Goal: Task Accomplishment & Management: Use online tool/utility

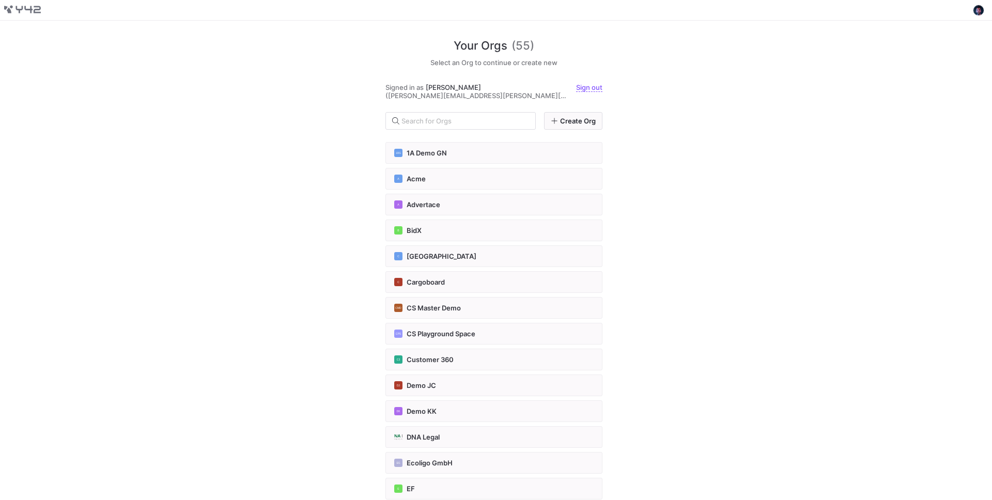
click at [89, 72] on div "Your Orgs (55) Select an Org to continue or create new Signed in as [PERSON_NAM…" at bounding box center [496, 260] width 992 height 479
click at [879, 141] on div "Your Orgs (55) Select an Org to continue or create new Signed in as [PERSON_NAM…" at bounding box center [496, 260] width 992 height 479
click at [426, 117] on input "text" at bounding box center [464, 121] width 126 height 8
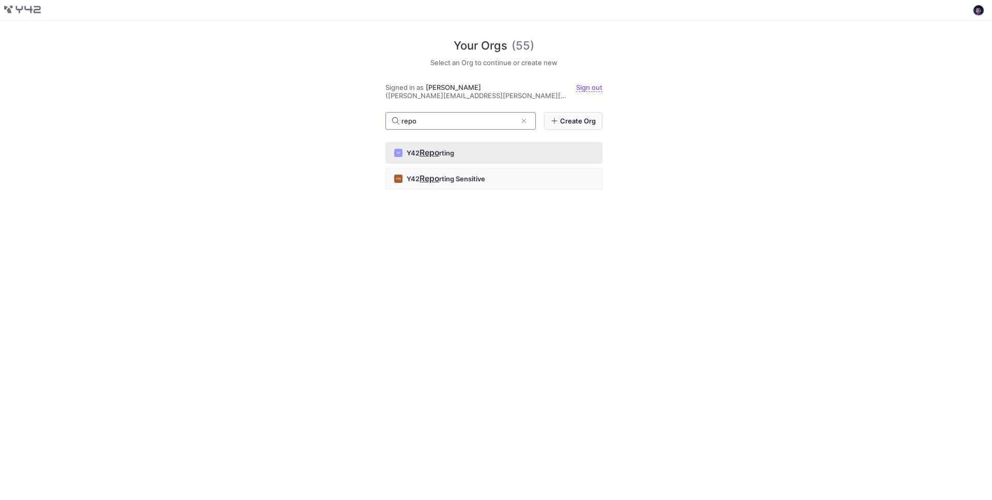
type input "repo"
click at [444, 149] on span "rting" at bounding box center [446, 153] width 15 height 8
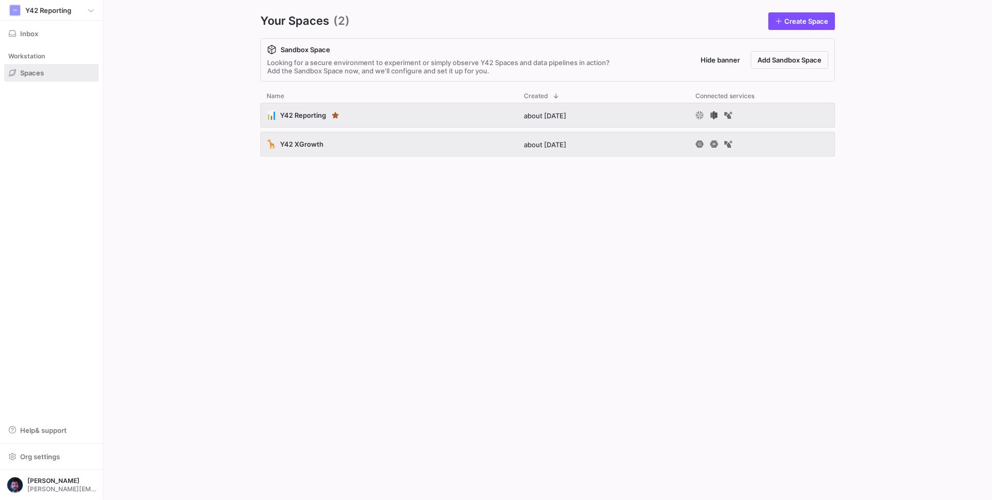
click at [438, 365] on div "📊 Y42 Reporting about 1 year ago 🦒 Y42 XGrowth about 2 years ago" at bounding box center [547, 293] width 575 height 381
click at [397, 267] on div "📊 Y42 Reporting about 1 year ago 🦒 Y42 XGrowth about 2 years ago" at bounding box center [547, 293] width 575 height 381
click at [421, 302] on div "📊 Y42 Reporting about 1 year ago 🦒 Y42 XGrowth about 2 years ago" at bounding box center [547, 293] width 575 height 381
click at [296, 286] on div "📊 Y42 Reporting about 1 year ago 🦒 Y42 XGrowth about 2 years ago" at bounding box center [547, 293] width 575 height 381
click at [456, 255] on div "📊 Y42 Reporting about 1 year ago 🦒 Y42 XGrowth about 2 years ago" at bounding box center [547, 293] width 575 height 381
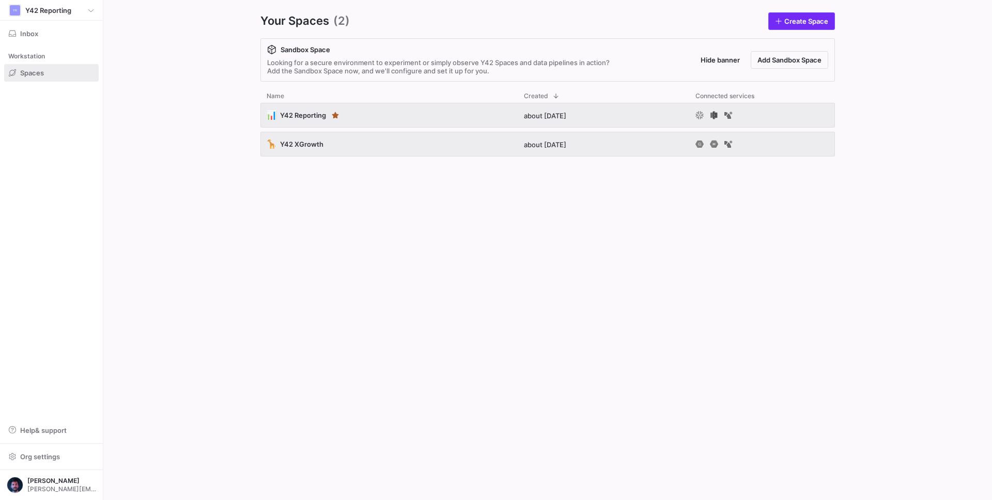
click at [796, 24] on span "Create Space" at bounding box center [806, 21] width 44 height 8
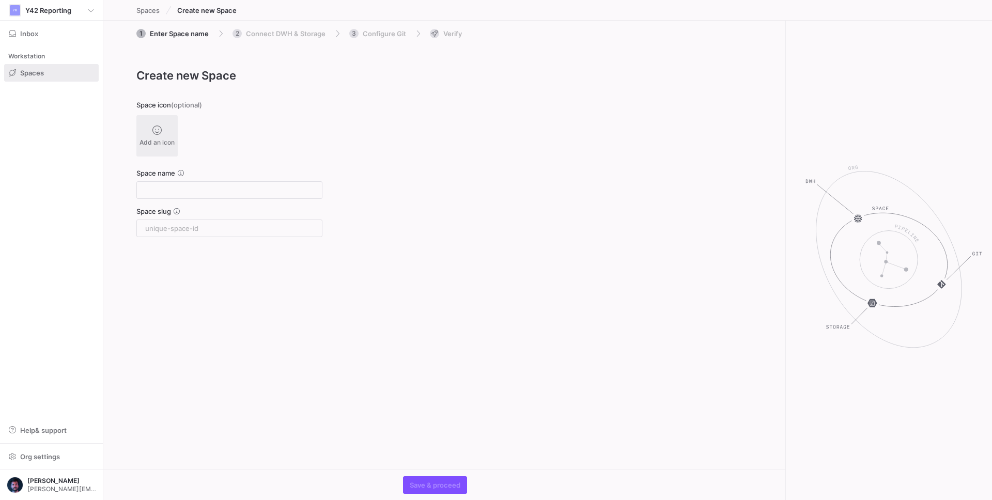
click at [44, 69] on span at bounding box center [52, 73] width 94 height 17
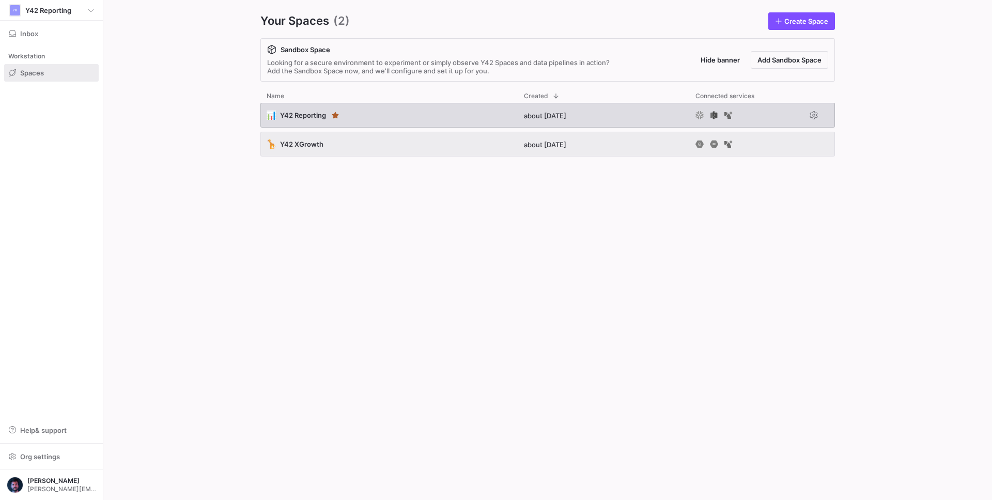
click at [408, 110] on div "📊 Y42 Reporting" at bounding box center [388, 115] width 257 height 25
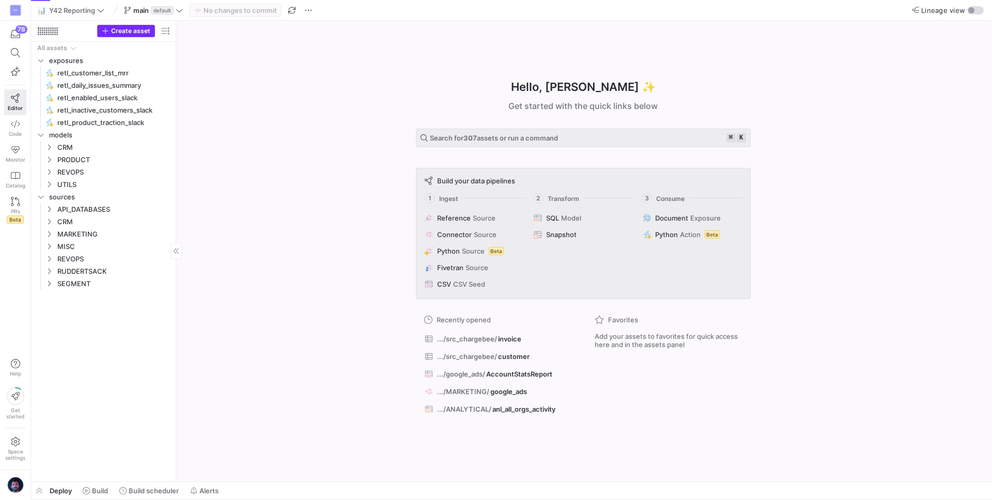
click at [121, 28] on span "Create asset" at bounding box center [130, 30] width 39 height 7
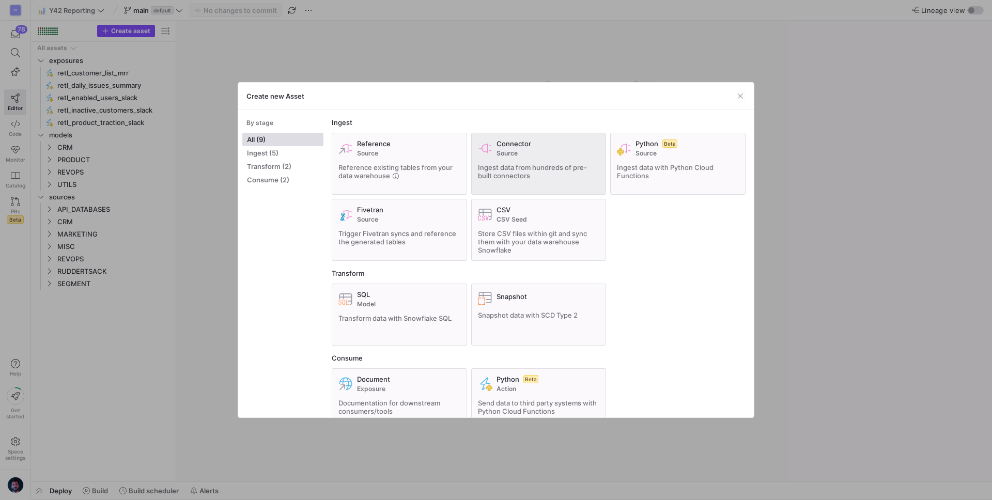
click at [536, 164] on span "Ingest data from hundreds of pre-built connectors" at bounding box center [532, 171] width 109 height 17
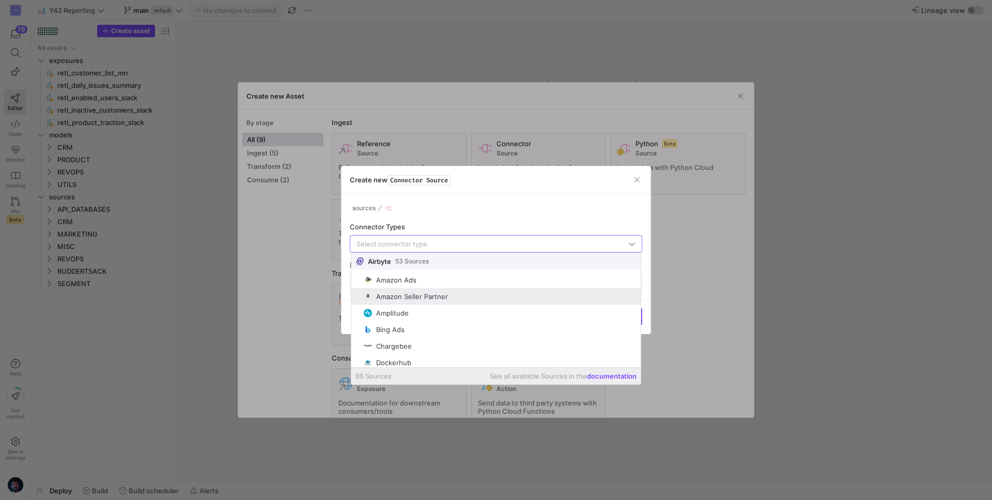
scroll to position [520, 0]
click at [710, 270] on div at bounding box center [496, 250] width 992 height 500
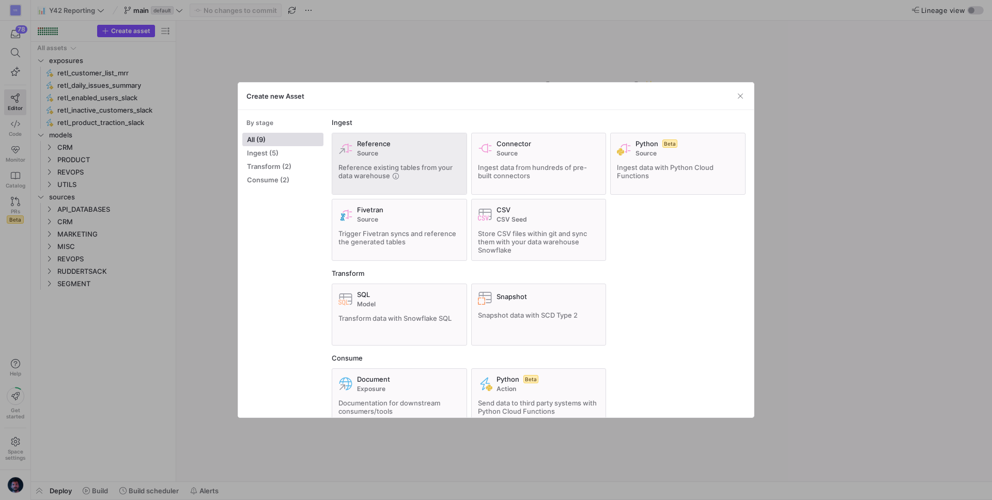
click at [371, 165] on span "Reference existing tables from your data warehouse" at bounding box center [395, 171] width 114 height 17
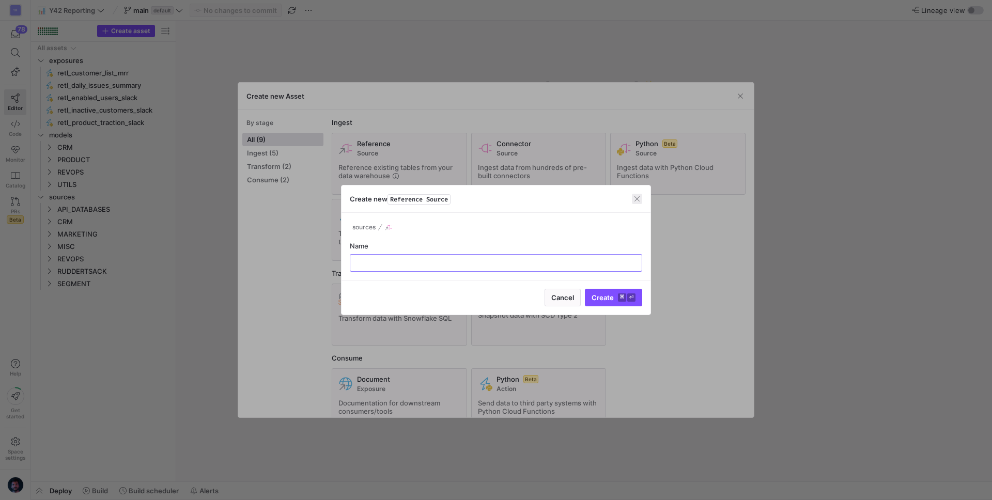
click at [641, 201] on span "button" at bounding box center [637, 199] width 10 height 10
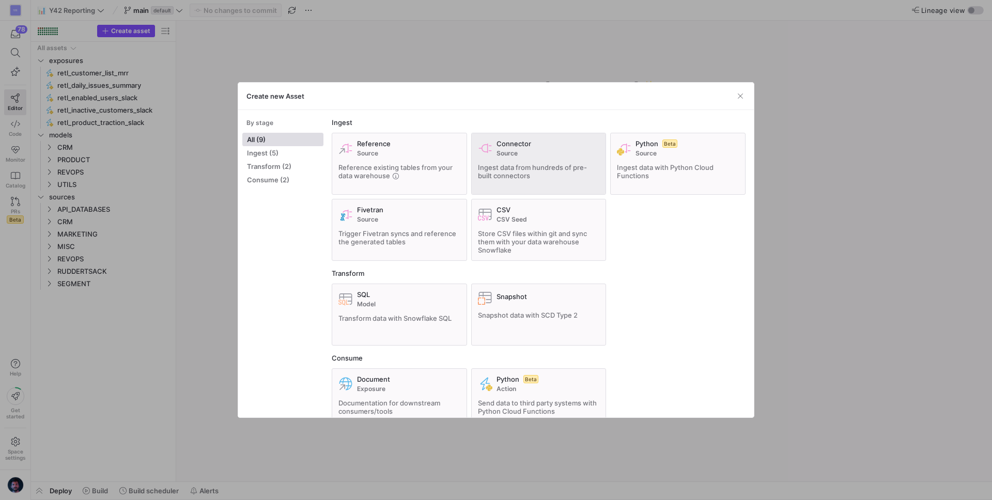
click at [519, 163] on span "Ingest data from hundreds of pre-built connectors" at bounding box center [532, 171] width 109 height 17
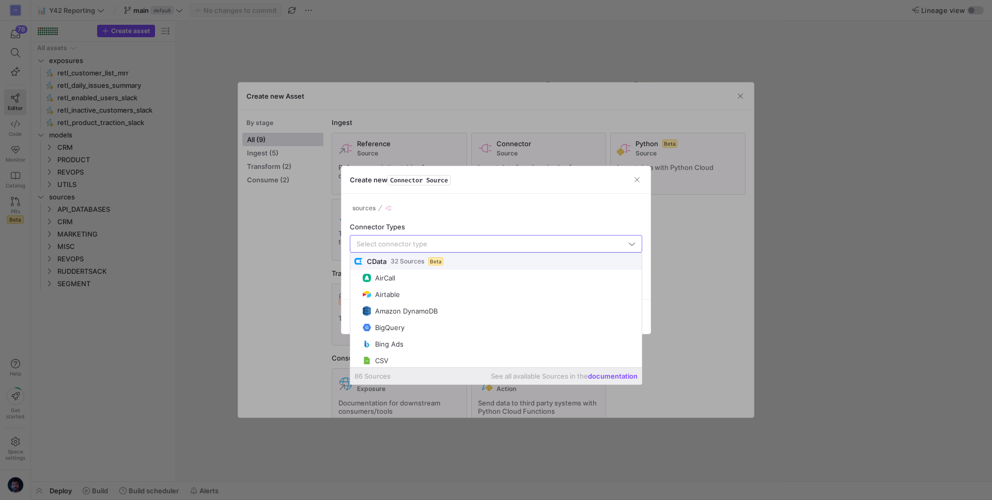
drag, startPoint x: 681, startPoint y: 260, endPoint x: 671, endPoint y: 257, distance: 10.8
click at [681, 259] on div at bounding box center [496, 250] width 992 height 500
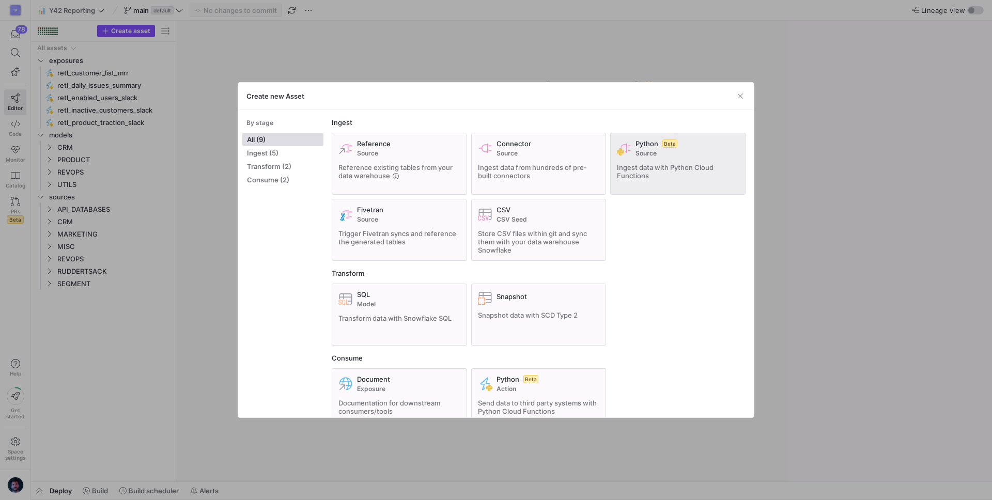
click at [659, 174] on div "Ingest data with Python Cloud Functions" at bounding box center [678, 171] width 122 height 17
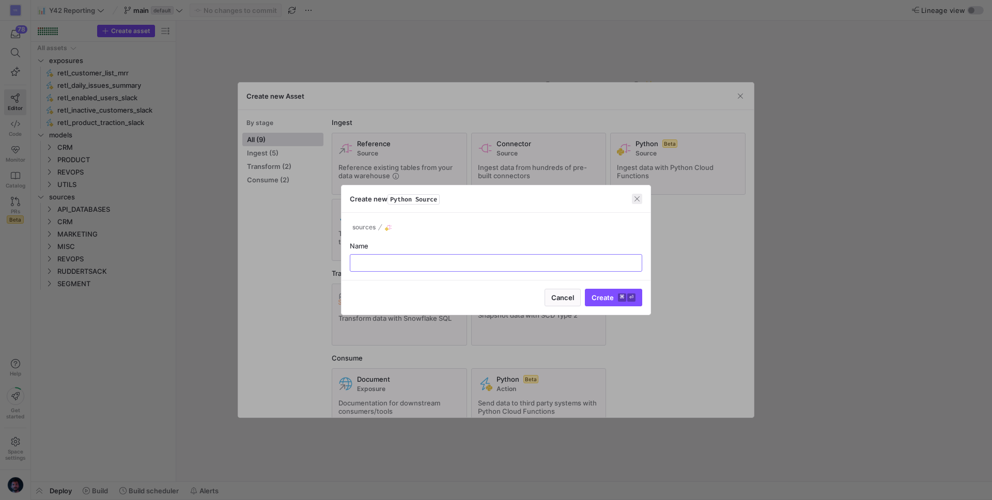
click at [637, 198] on span "button" at bounding box center [637, 199] width 10 height 10
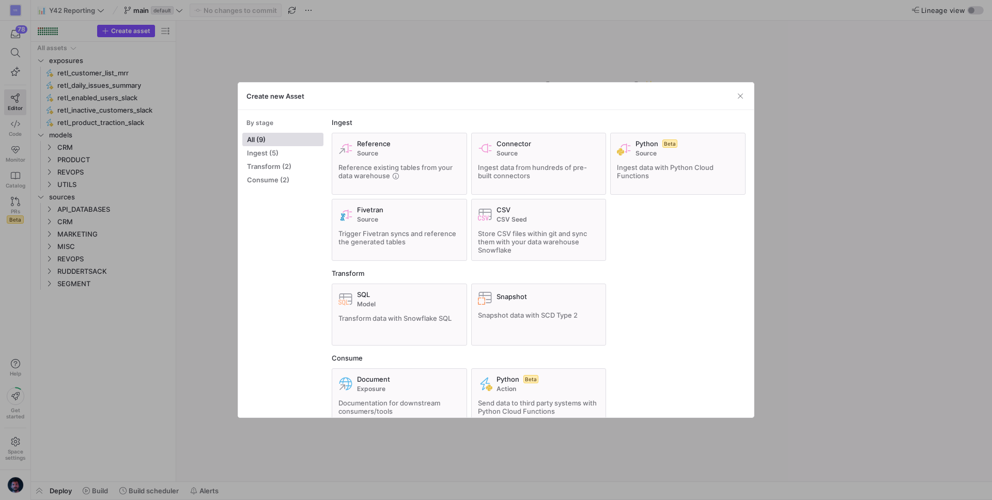
click at [665, 235] on div "Reference Source Reference existing tables from your data warehouse Connector S…" at bounding box center [539, 197] width 414 height 128
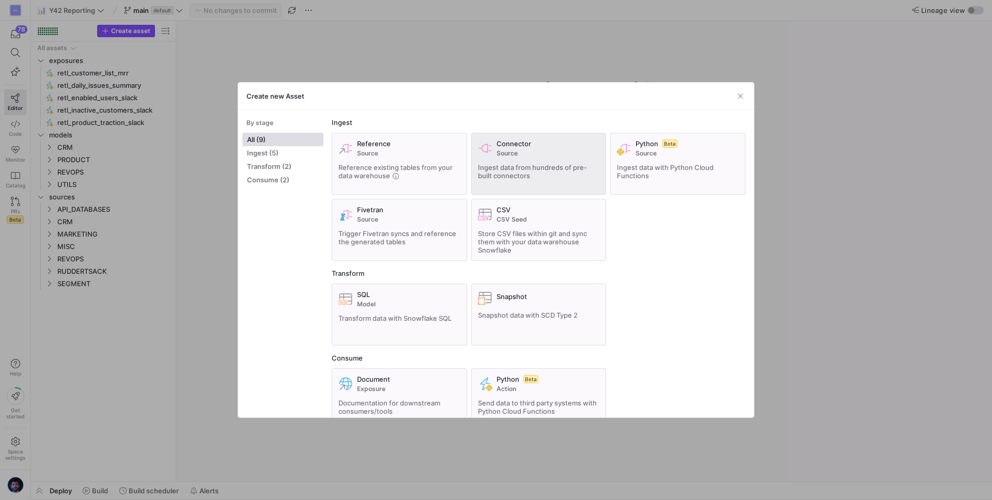
click at [517, 171] on span "Ingest data from hundreds of pre-built connectors" at bounding box center [532, 171] width 109 height 17
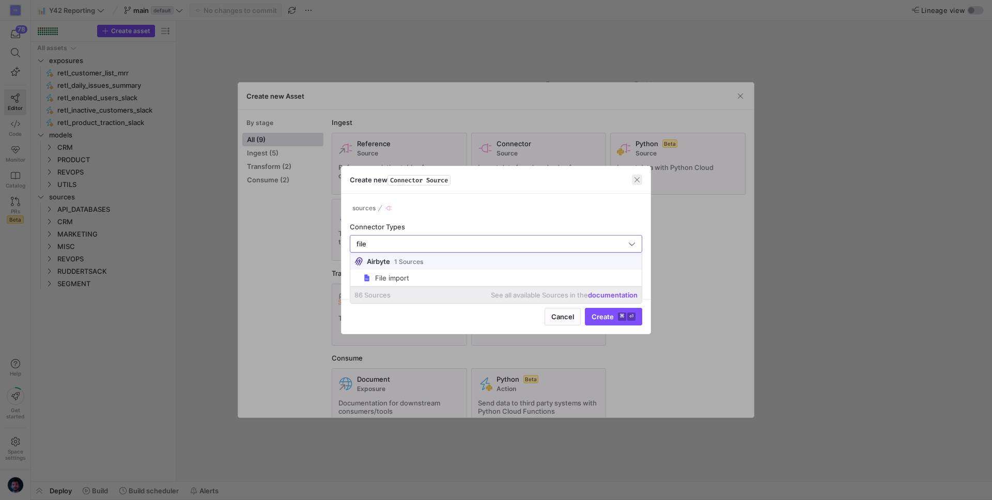
type input "file"
click at [637, 184] on span "button" at bounding box center [637, 180] width 10 height 10
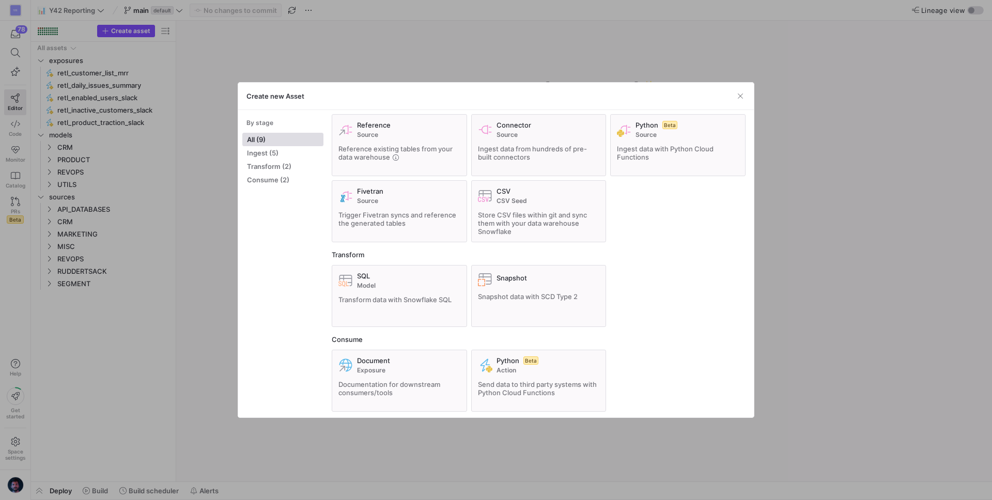
scroll to position [21, 0]
click at [742, 97] on span "button" at bounding box center [740, 96] width 10 height 10
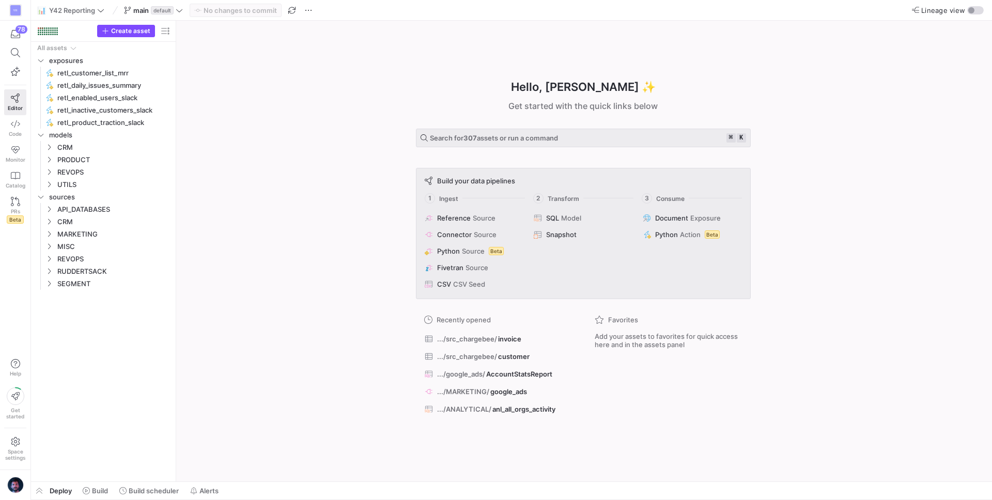
click at [274, 137] on div "Hello, Braulio ✨ Get started with the quick links below Search for 307 assets o…" at bounding box center [582, 251] width 805 height 461
click at [15, 449] on span "Space settings" at bounding box center [15, 454] width 20 height 12
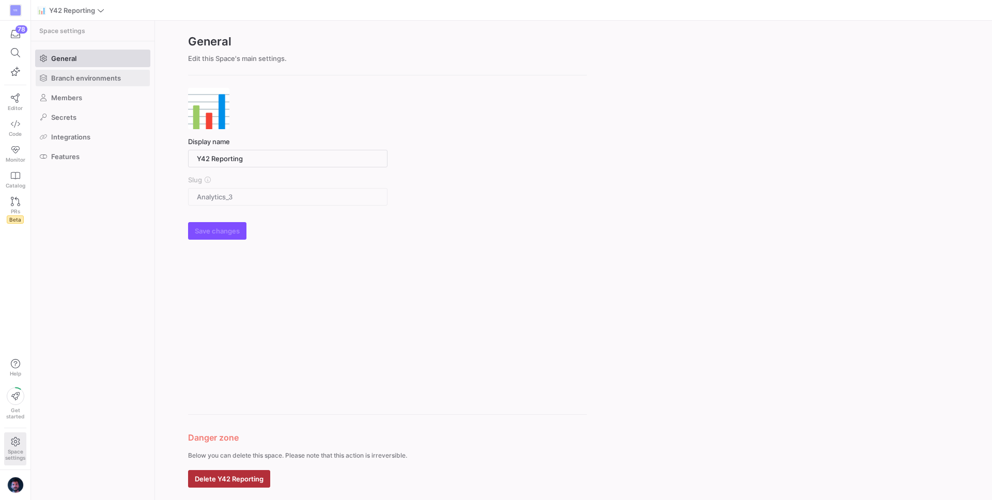
click at [105, 76] on span "Branch environments" at bounding box center [86, 78] width 70 height 8
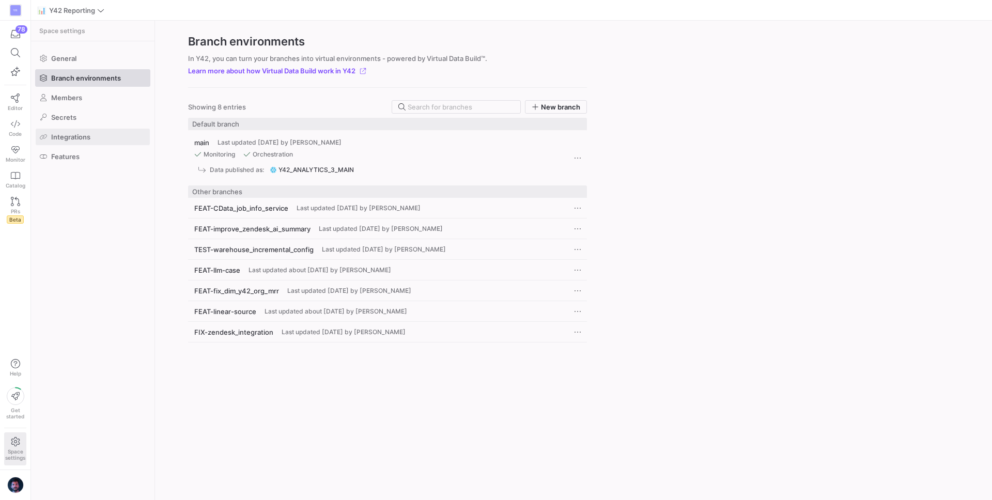
click at [67, 133] on span "Integrations" at bounding box center [70, 137] width 39 height 8
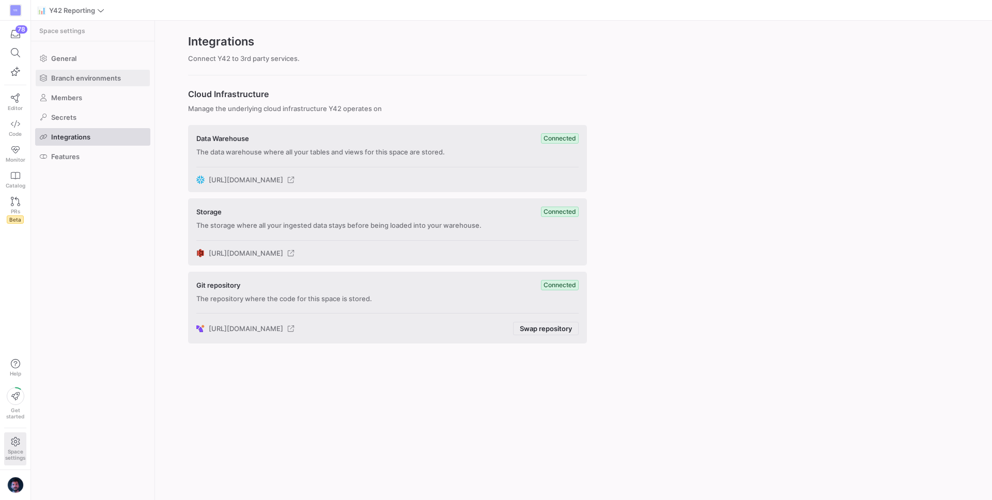
click at [83, 80] on span "Branch environments" at bounding box center [86, 78] width 70 height 8
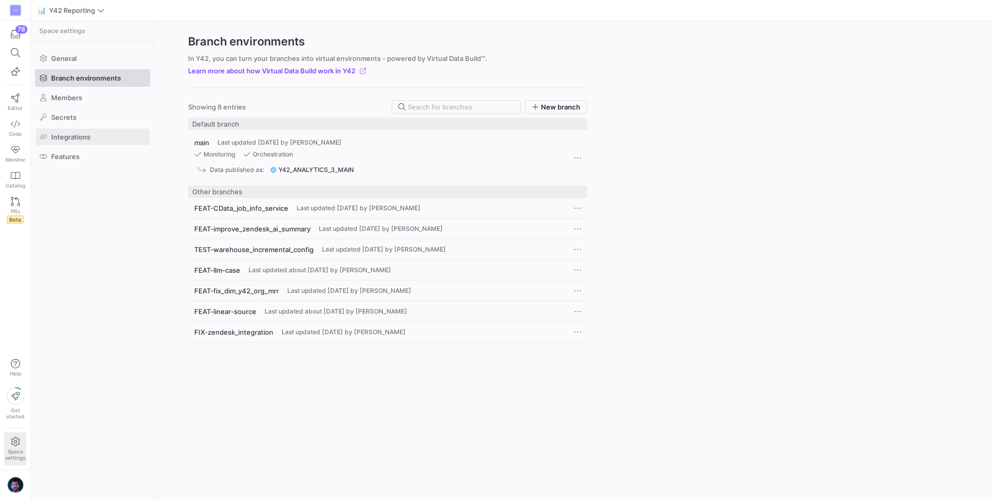
click at [79, 140] on span "Integrations" at bounding box center [70, 137] width 39 height 8
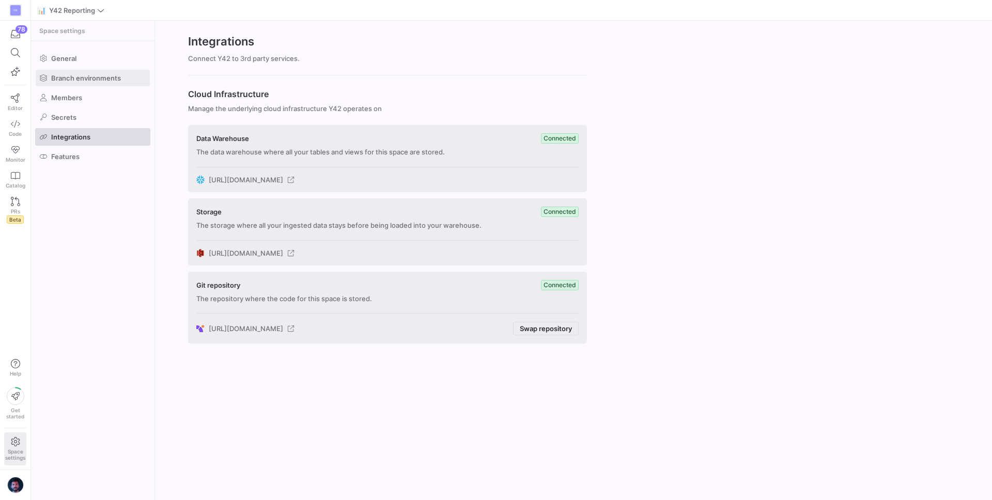
click at [89, 82] on span "Branch environments" at bounding box center [86, 78] width 70 height 8
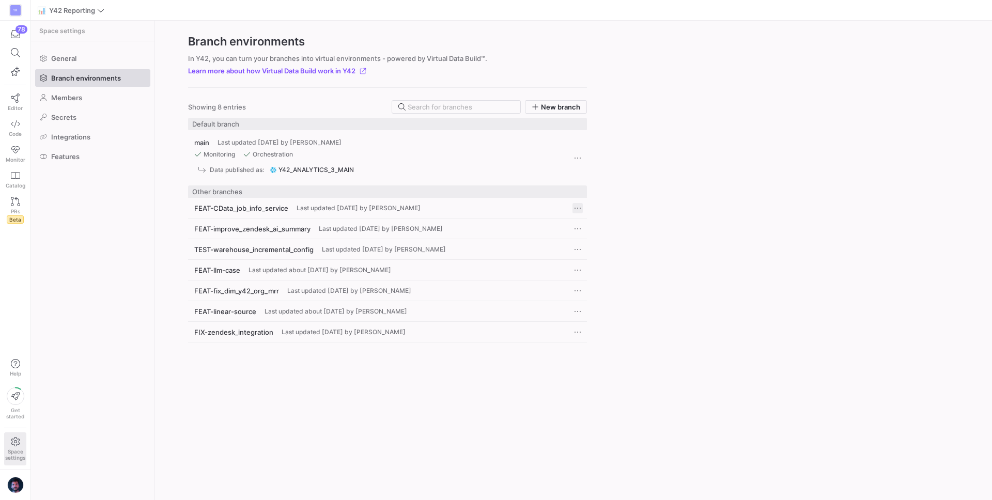
click at [579, 208] on span "Press SPACE to select this row." at bounding box center [577, 208] width 10 height 10
click at [590, 220] on span "Edit" at bounding box center [585, 222] width 12 height 8
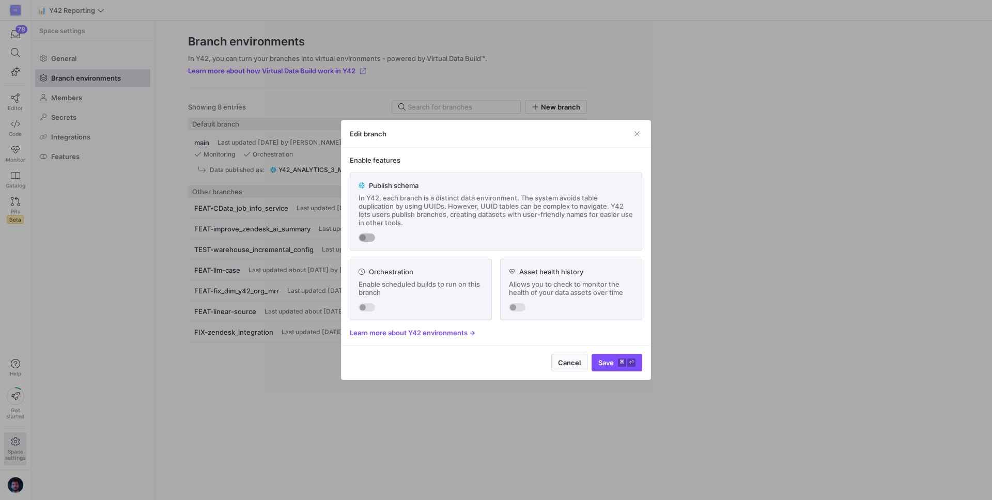
click at [369, 234] on div "button" at bounding box center [367, 238] width 17 height 8
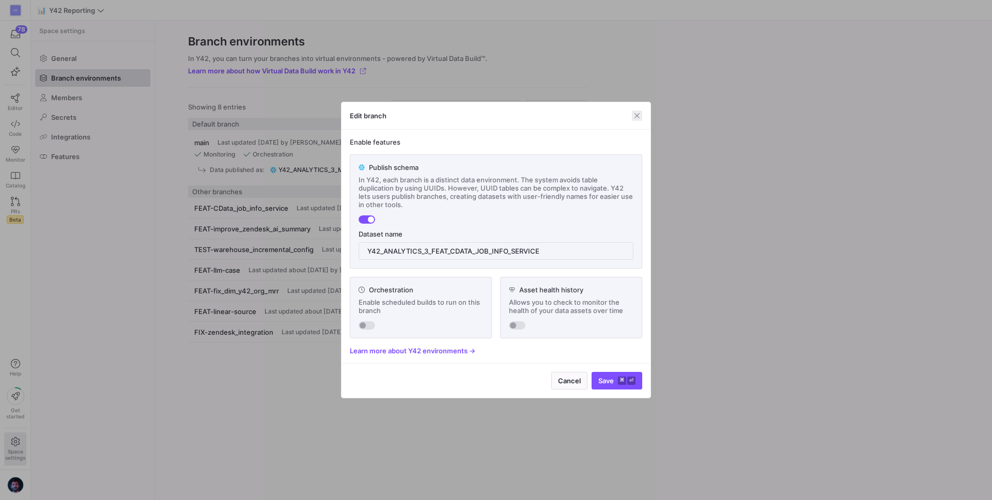
click at [635, 116] on span "button" at bounding box center [637, 116] width 10 height 10
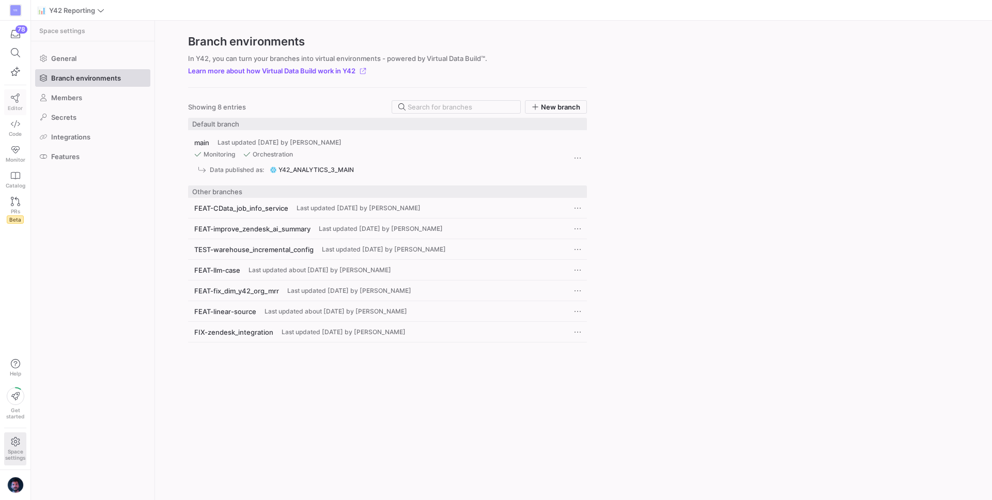
click at [13, 103] on link "Editor" at bounding box center [15, 102] width 22 height 26
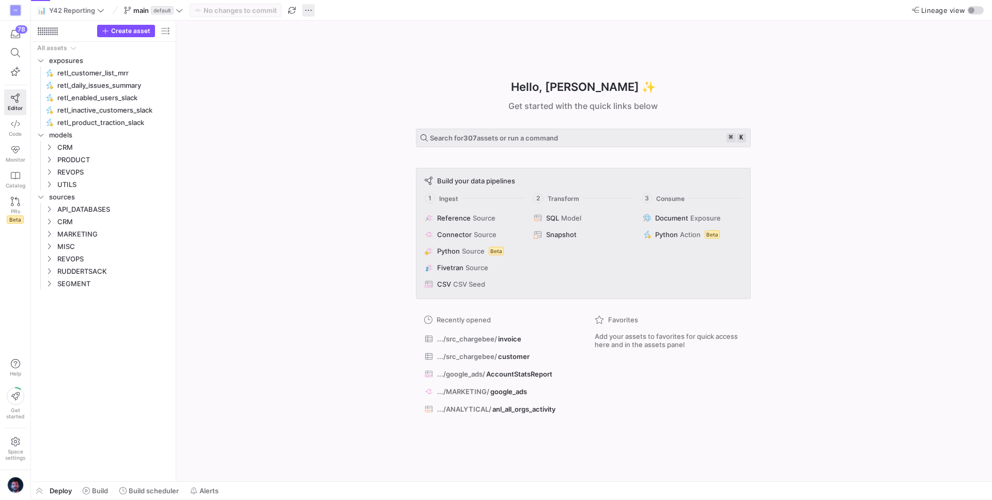
click at [311, 9] on span "button" at bounding box center [308, 10] width 12 height 12
click at [267, 126] on div at bounding box center [496, 250] width 992 height 500
click at [180, 7] on icon at bounding box center [179, 10] width 7 height 7
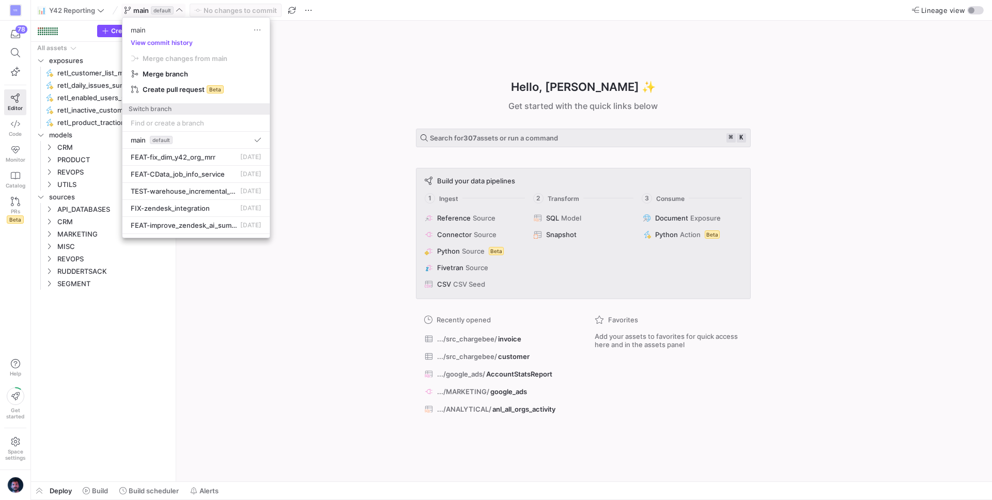
click at [337, 180] on div at bounding box center [496, 250] width 992 height 500
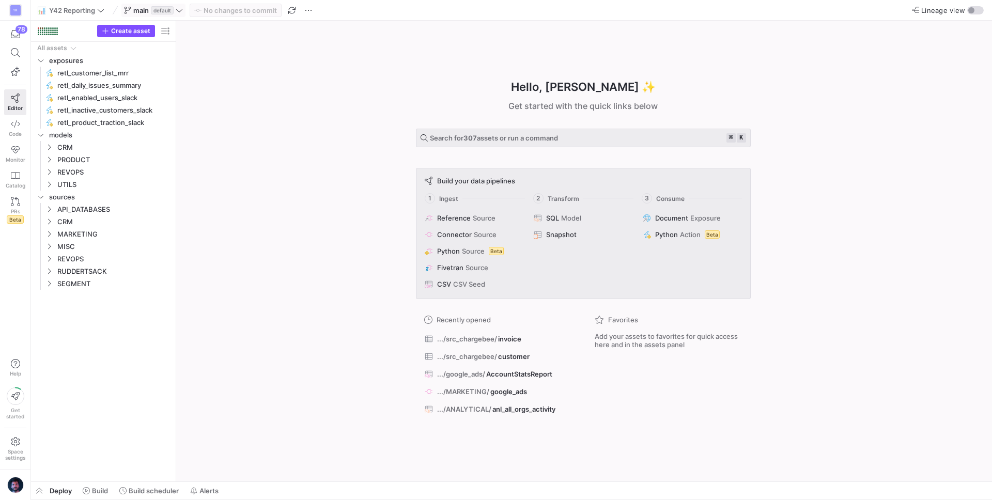
click at [175, 8] on span "main default" at bounding box center [153, 10] width 59 height 8
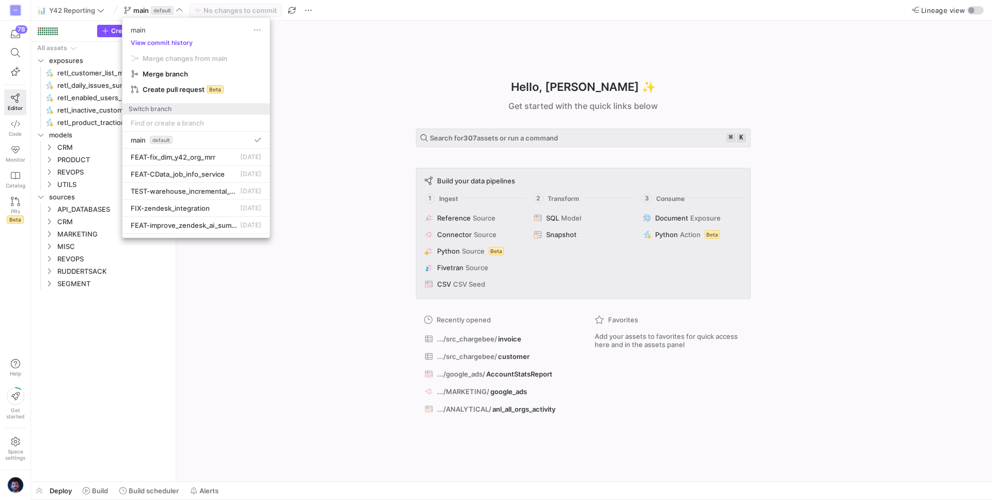
click at [323, 59] on div at bounding box center [496, 250] width 992 height 500
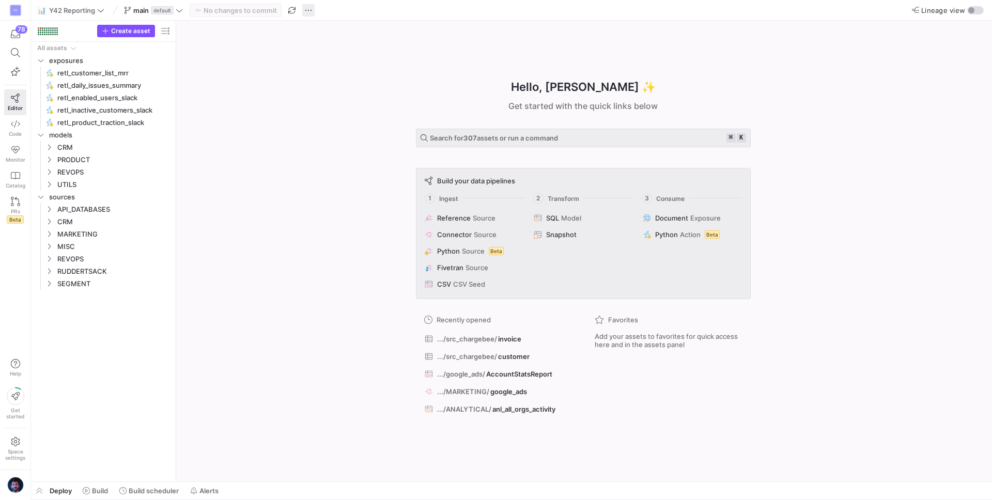
click at [314, 14] on span "button" at bounding box center [308, 10] width 12 height 12
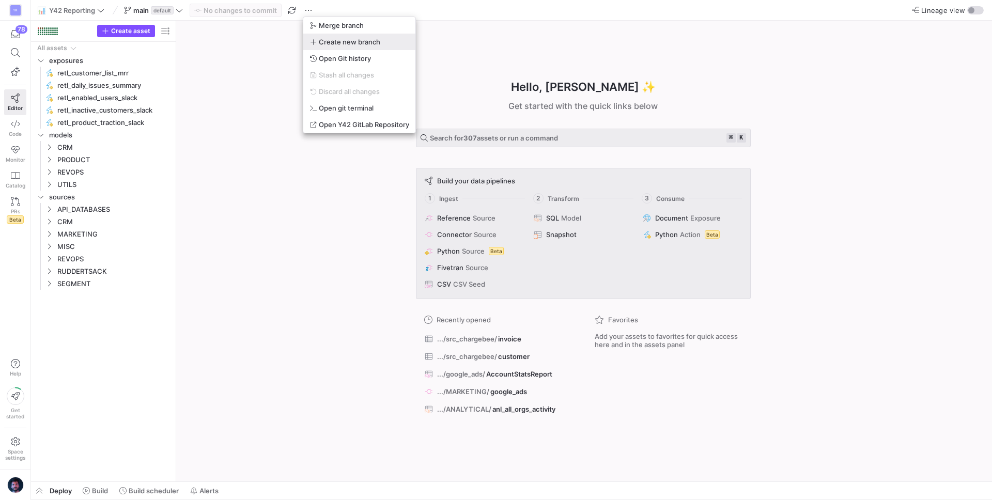
click at [339, 46] on button "Create new branch" at bounding box center [359, 42] width 112 height 17
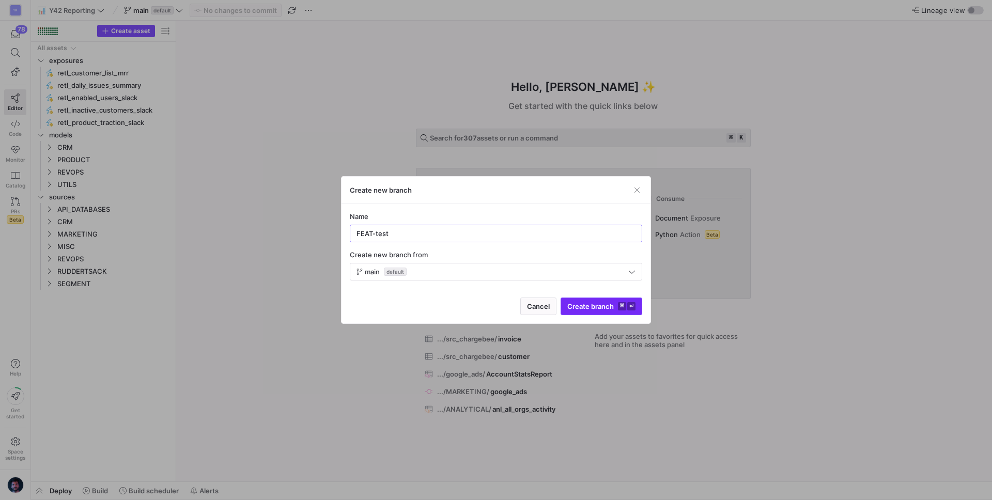
type input "FEAT-test"
click at [592, 314] on span "submit" at bounding box center [601, 306] width 81 height 17
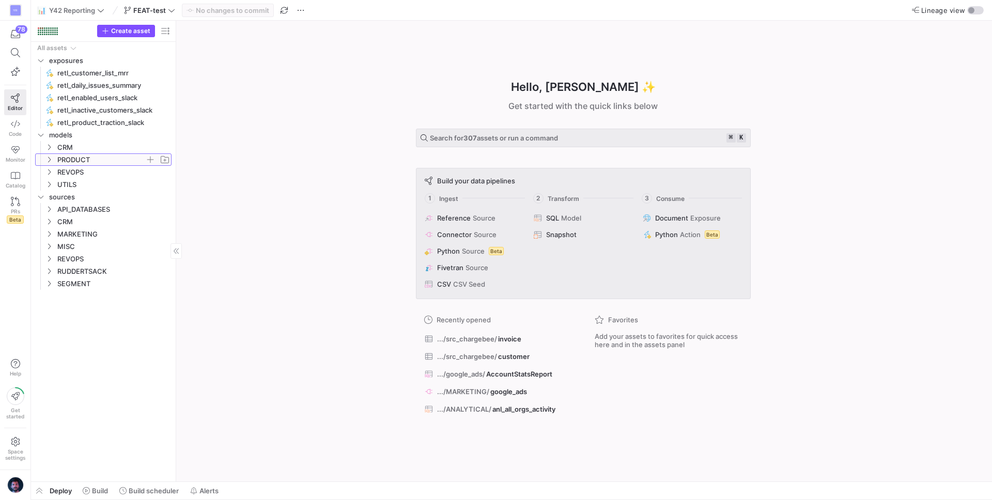
click at [46, 159] on icon "Press SPACE to select this row." at bounding box center [48, 160] width 7 height 6
click at [57, 207] on icon "Press SPACE to select this row." at bounding box center [57, 209] width 7 height 6
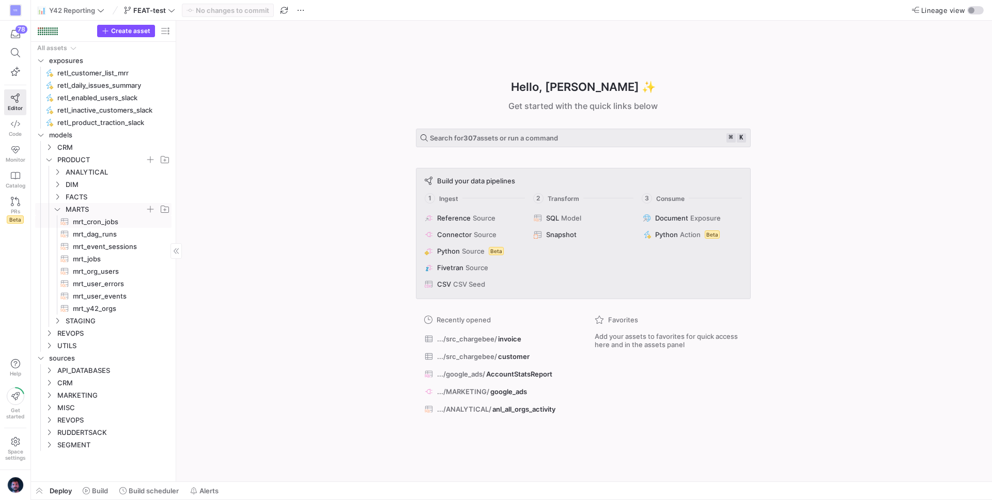
click at [101, 224] on span "mrt_cron_jobs​​​​​​​​​​" at bounding box center [116, 222] width 87 height 12
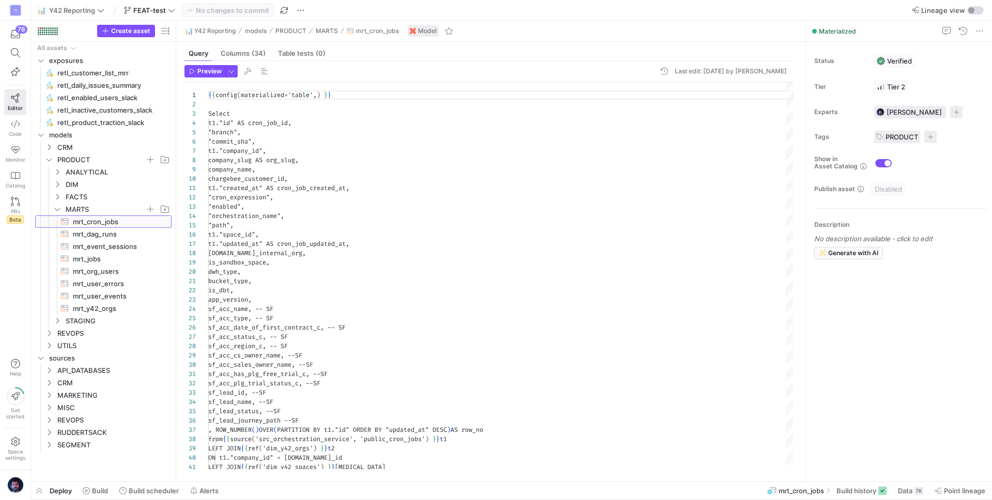
scroll to position [93, 0]
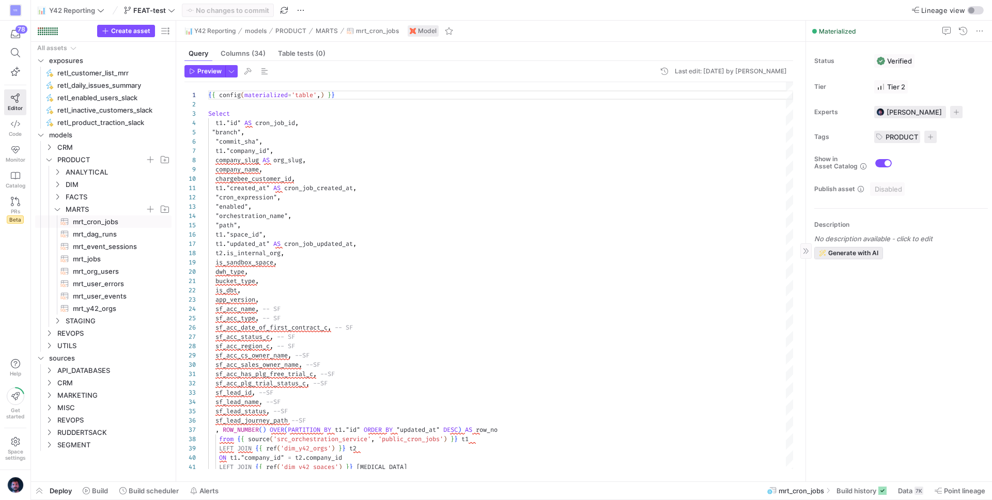
click at [869, 250] on span "Generate with AI" at bounding box center [853, 253] width 50 height 7
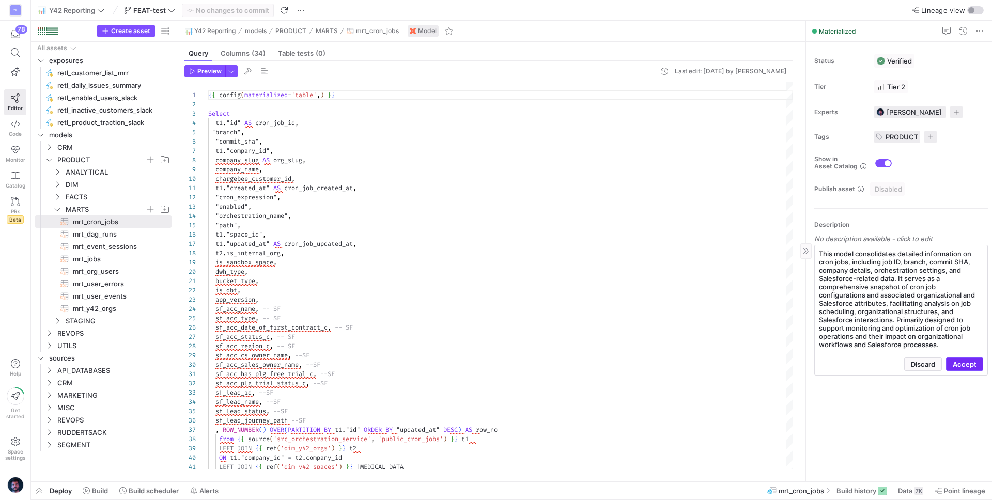
click at [967, 365] on span "Accept" at bounding box center [965, 364] width 24 height 8
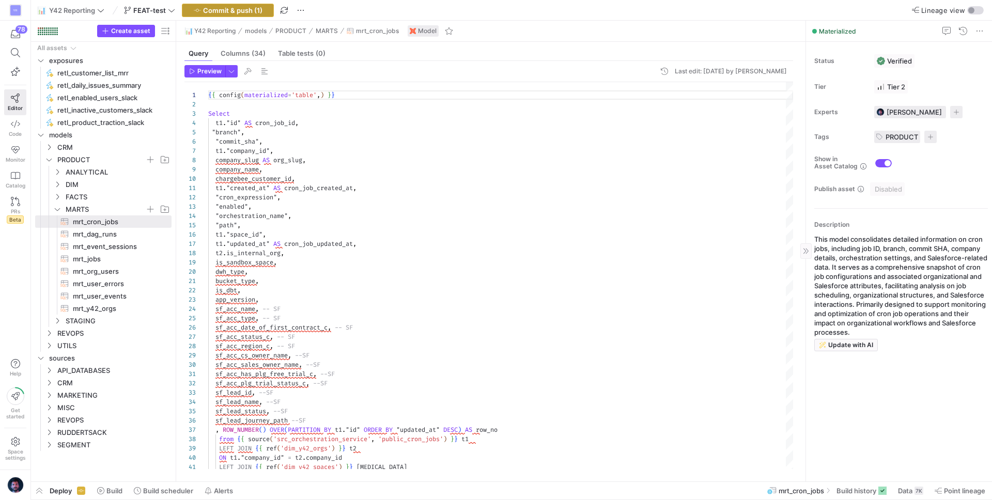
click at [239, 10] on span "Commit & push (1)" at bounding box center [232, 10] width 59 height 8
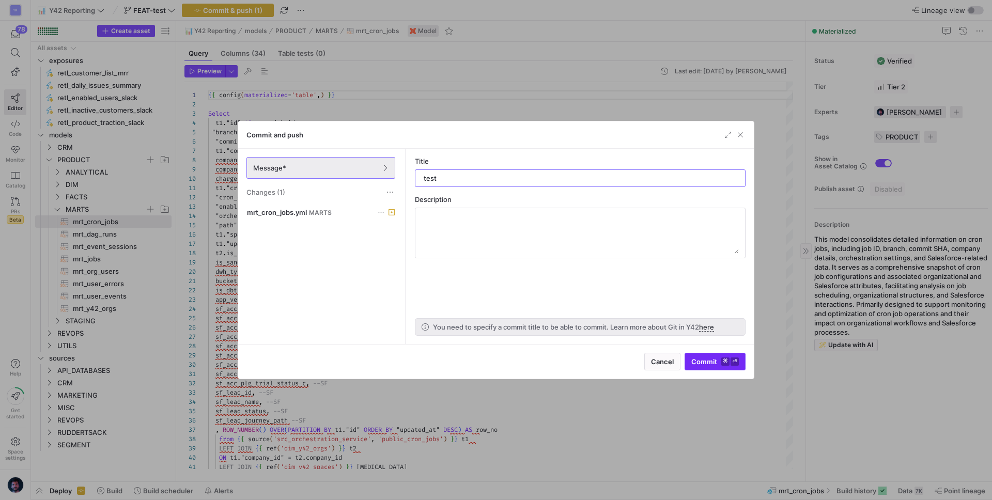
type input "test"
click at [716, 364] on span "Commit ⌘ ⏎" at bounding box center [715, 362] width 48 height 8
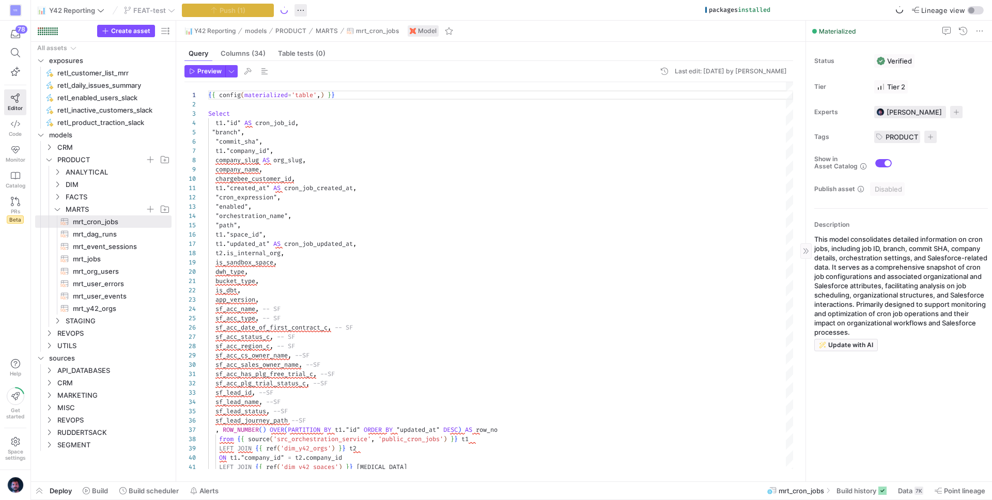
click at [301, 9] on span "button" at bounding box center [300, 10] width 12 height 12
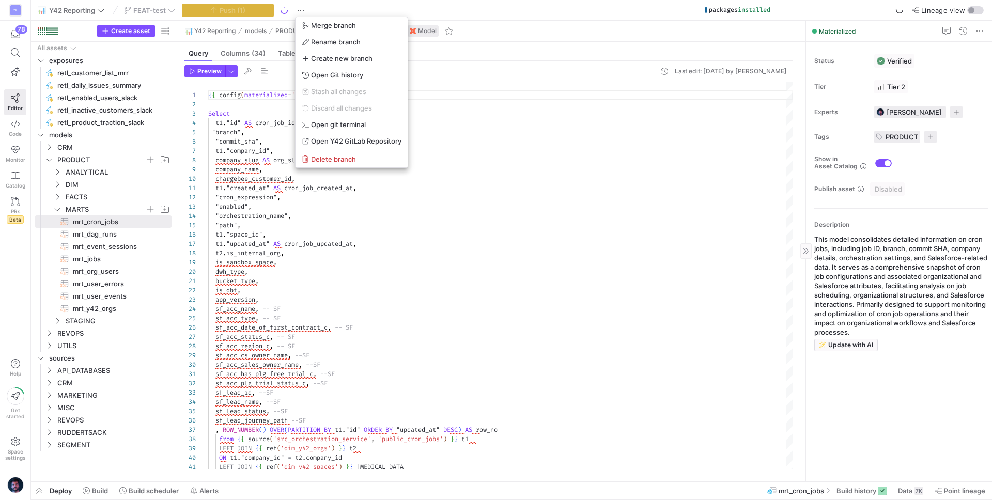
click at [474, 15] on div at bounding box center [496, 250] width 992 height 500
